Goal: Browse casually

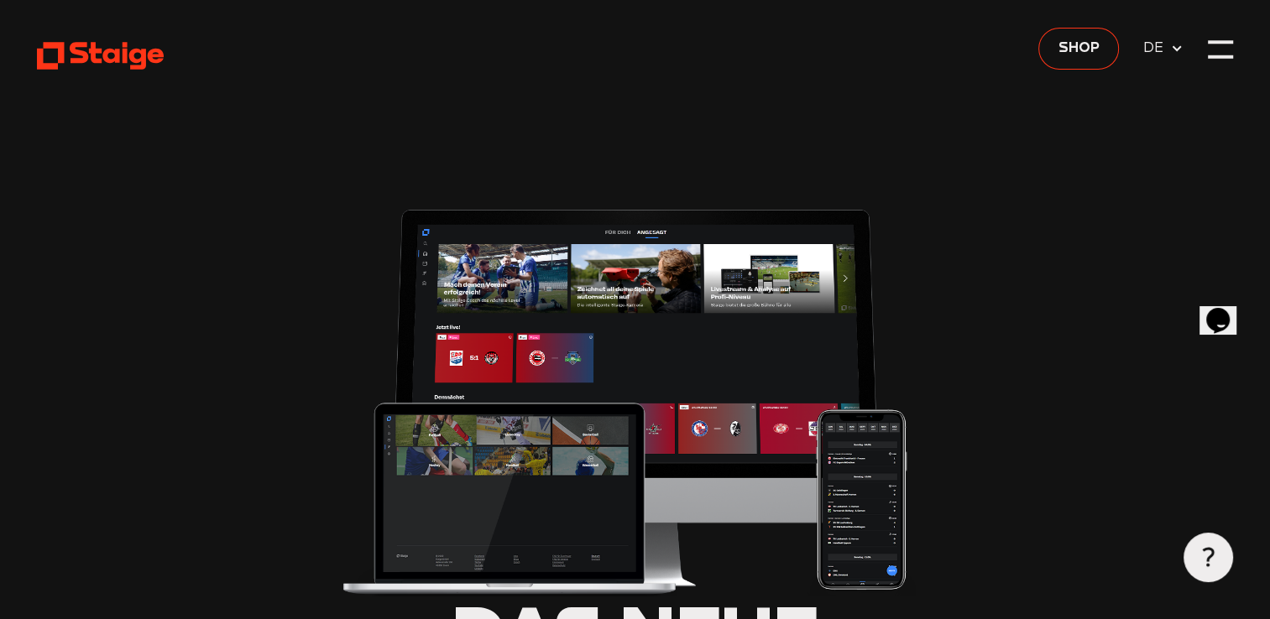
type input "0.8"
click at [1218, 50] on div at bounding box center [1220, 49] width 25 height 25
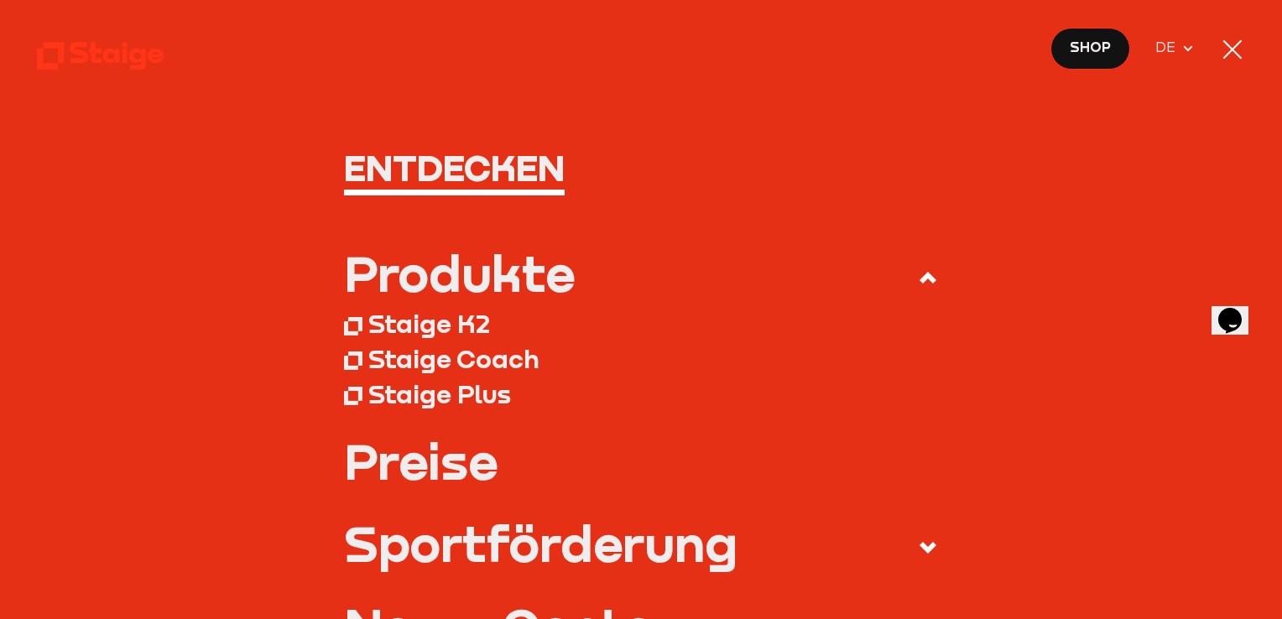
click at [1235, 50] on div at bounding box center [1232, 49] width 25 height 25
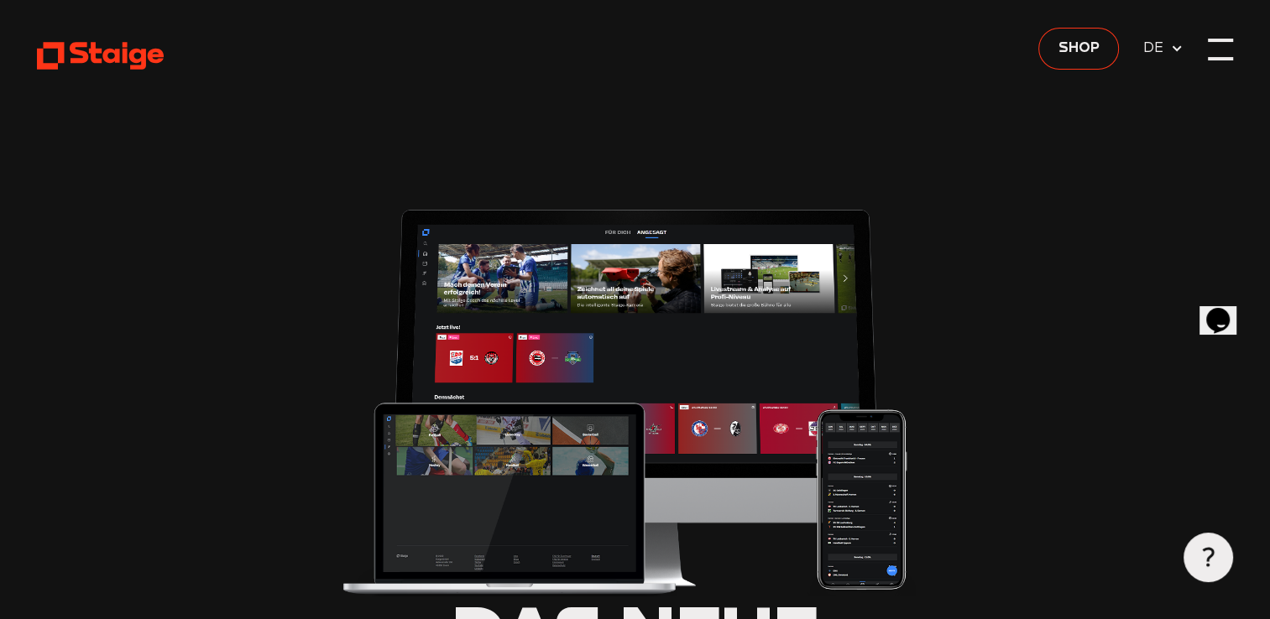
click at [1220, 53] on div at bounding box center [1220, 49] width 25 height 25
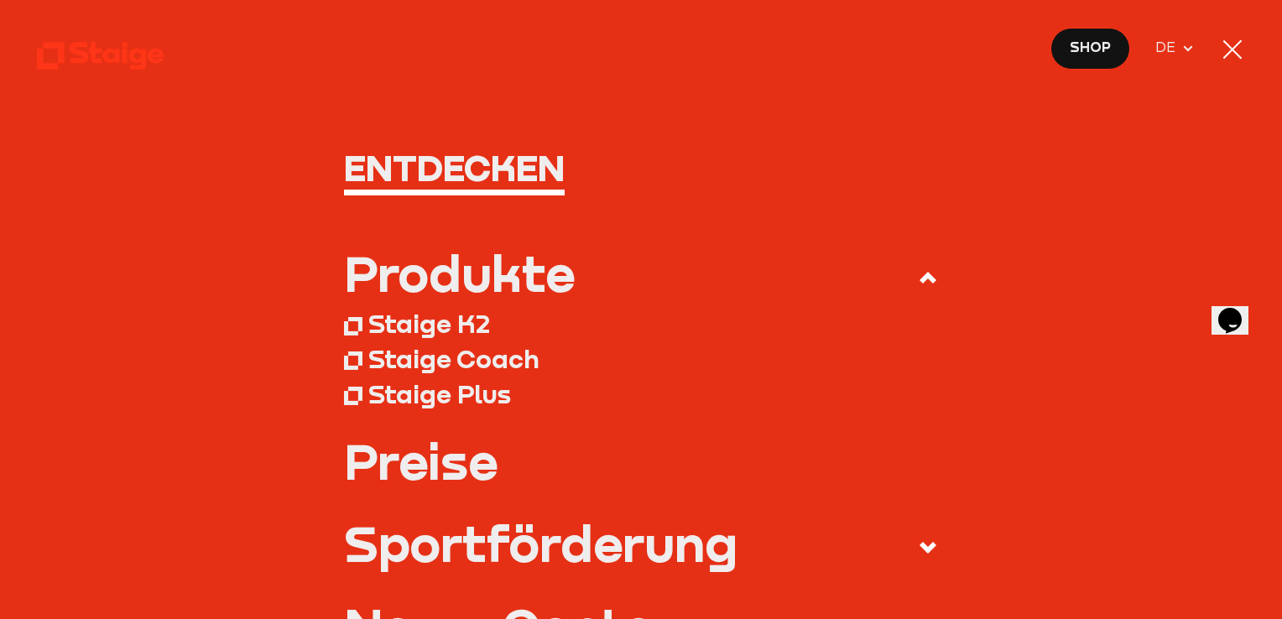
click at [1228, 46] on div at bounding box center [1233, 49] width 18 height 18
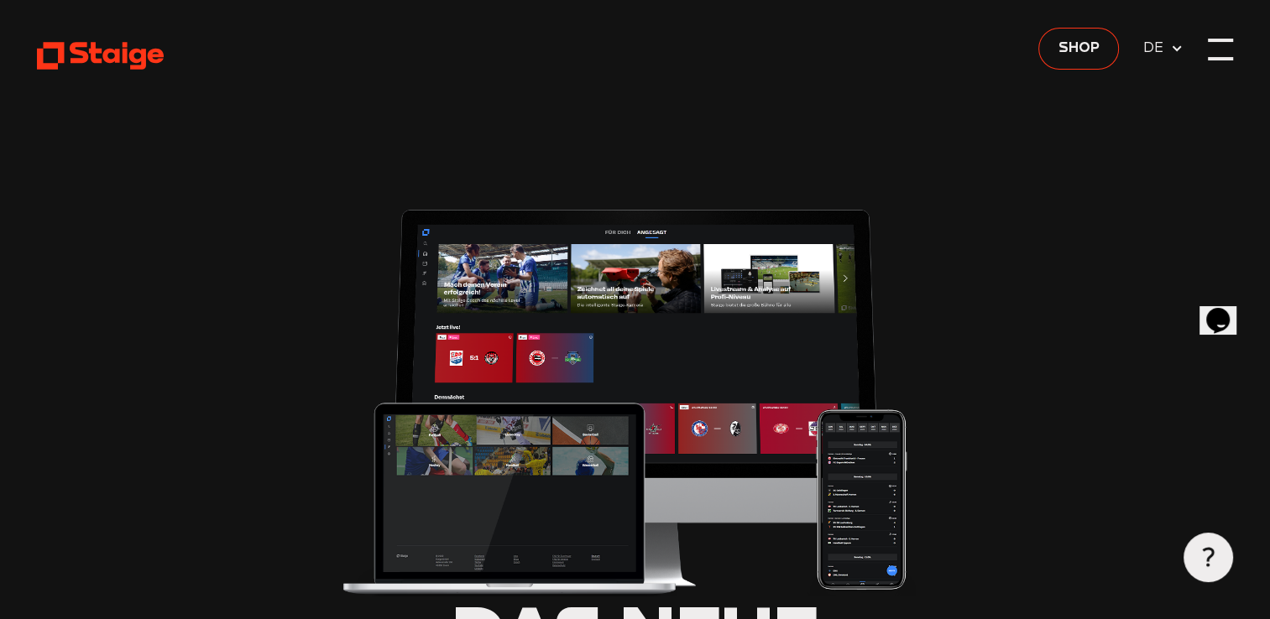
click at [1212, 42] on div at bounding box center [1220, 49] width 25 height 25
